Goal: Task Accomplishment & Management: Use online tool/utility

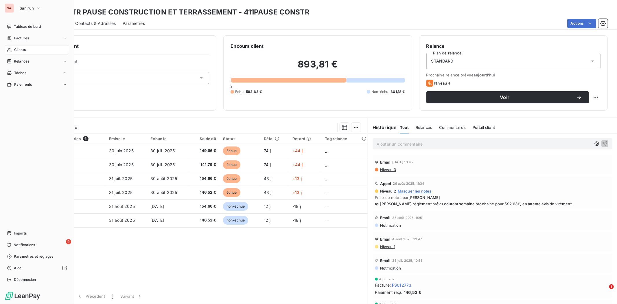
click at [16, 49] on span "Clients" at bounding box center [20, 49] width 12 height 5
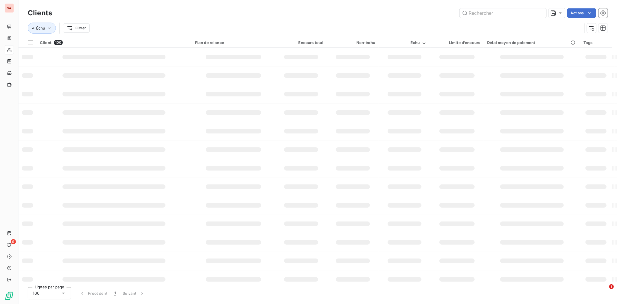
click at [516, 18] on div "Clients Actions" at bounding box center [318, 13] width 580 height 12
click at [515, 12] on input "text" at bounding box center [502, 12] width 87 height 9
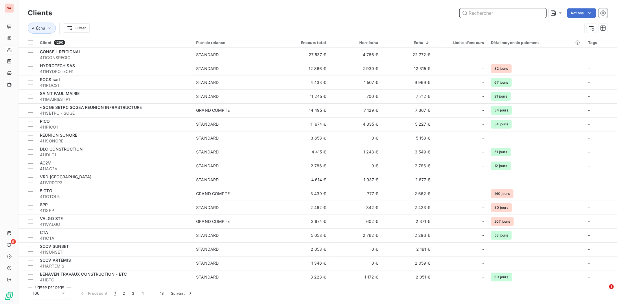
click at [482, 15] on input "text" at bounding box center [502, 12] width 87 height 9
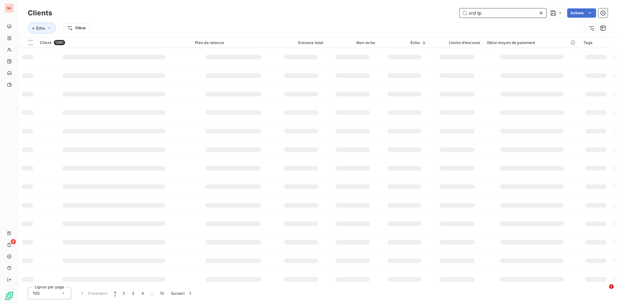
type input "vrd tp"
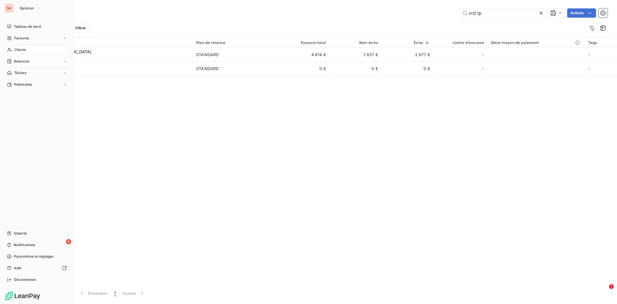
click at [15, 62] on span "Relances" at bounding box center [21, 61] width 15 height 5
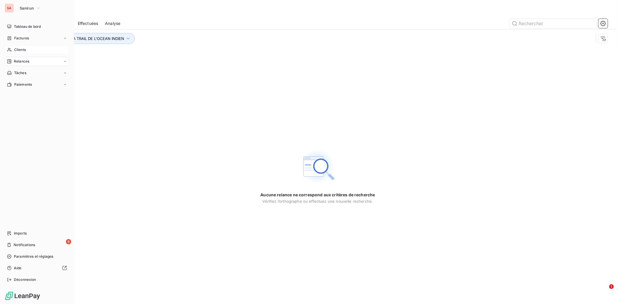
click at [20, 60] on span "Relances" at bounding box center [21, 61] width 15 height 5
click at [18, 61] on span "Relances" at bounding box center [21, 61] width 15 height 5
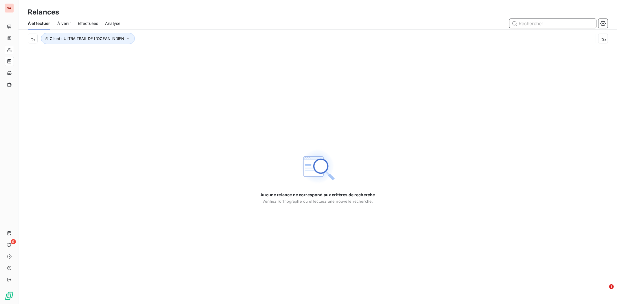
click at [538, 27] on input "text" at bounding box center [552, 23] width 87 height 9
type input "vrd"
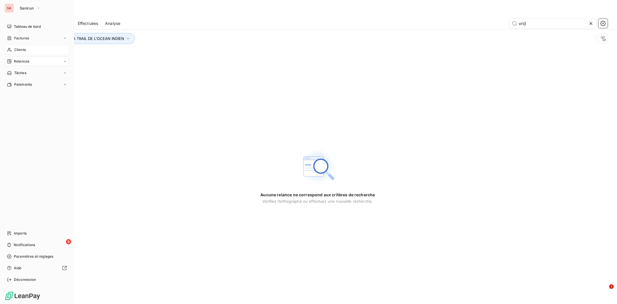
click at [21, 61] on span "Relances" at bounding box center [21, 61] width 15 height 5
click at [28, 73] on span "À effectuer" at bounding box center [23, 72] width 19 height 5
click at [30, 59] on div "Relances" at bounding box center [37, 61] width 64 height 9
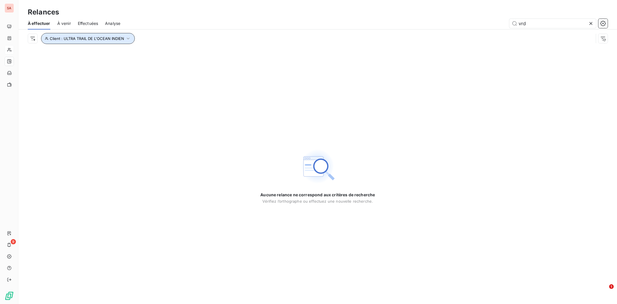
click at [126, 41] on button "Client : ULTRA TRAIL DE L'OCEAN INDIEN" at bounding box center [88, 38] width 94 height 11
click at [175, 53] on icon "button" at bounding box center [174, 54] width 6 height 6
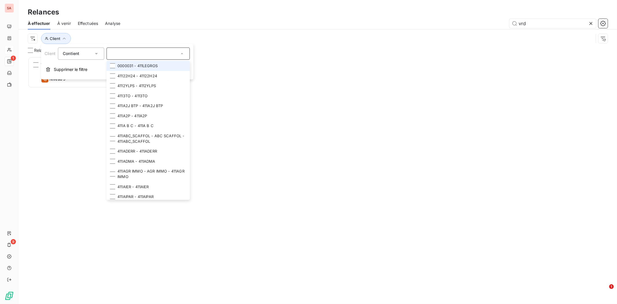
click at [140, 54] on input "text" at bounding box center [145, 53] width 68 height 5
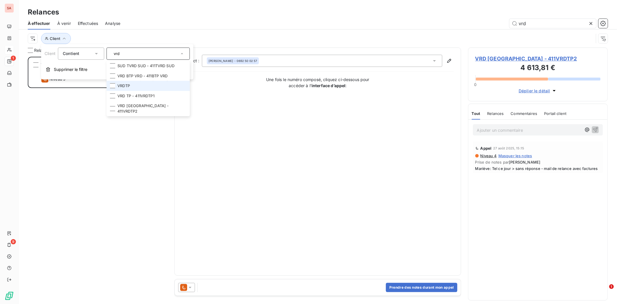
type input "vrd"
click at [127, 85] on li "VRDTP" at bounding box center [147, 86] width 83 height 10
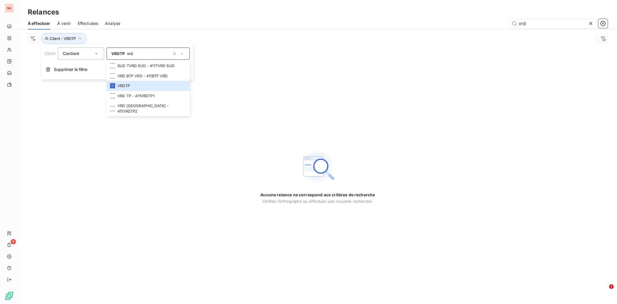
click at [243, 85] on div "Aucune relance ne correspond aux critères de recherche [PERSON_NAME] l’orthogra…" at bounding box center [318, 175] width 598 height 256
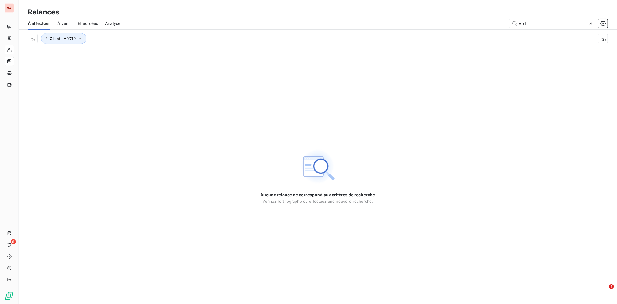
click at [68, 23] on span "À venir" at bounding box center [64, 24] width 14 height 6
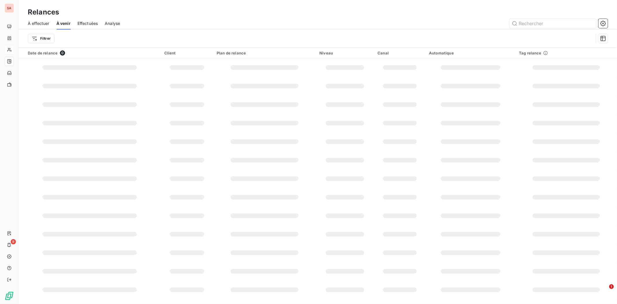
click at [90, 24] on span "Effectuées" at bounding box center [87, 24] width 21 height 6
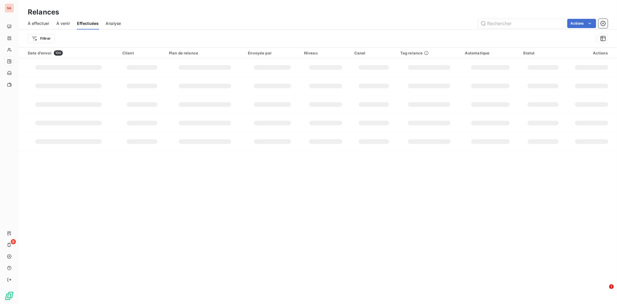
click at [109, 21] on span "Analyse" at bounding box center [113, 24] width 15 height 6
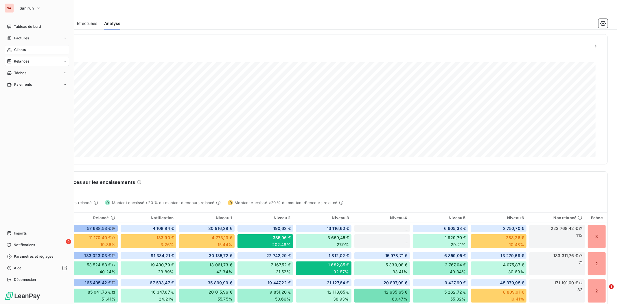
click at [21, 47] on span "Clients" at bounding box center [20, 49] width 12 height 5
